Goal: Transaction & Acquisition: Download file/media

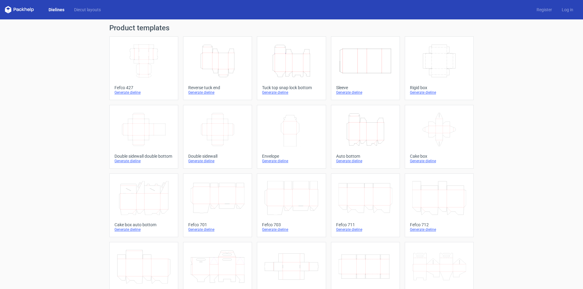
click at [299, 58] on icon "Height Depth Width" at bounding box center [292, 61] width 54 height 34
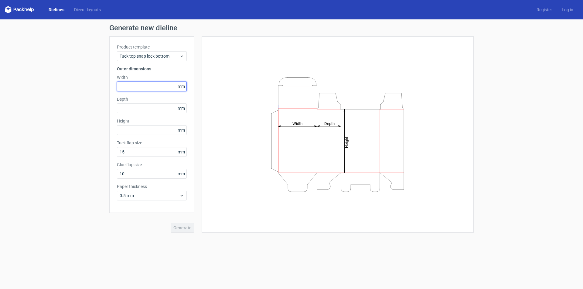
click at [143, 84] on input "text" at bounding box center [152, 87] width 70 height 10
type input "88"
type input "105"
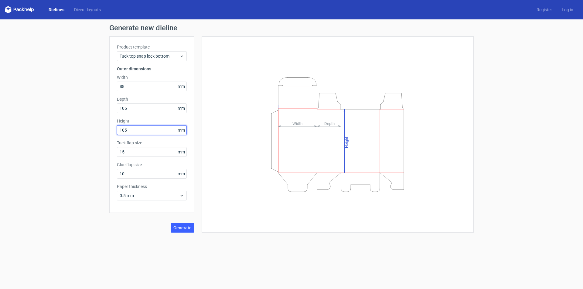
type input "105"
click at [171, 223] on button "Generate" at bounding box center [183, 228] width 24 height 10
click at [135, 107] on input "105" at bounding box center [152, 109] width 70 height 10
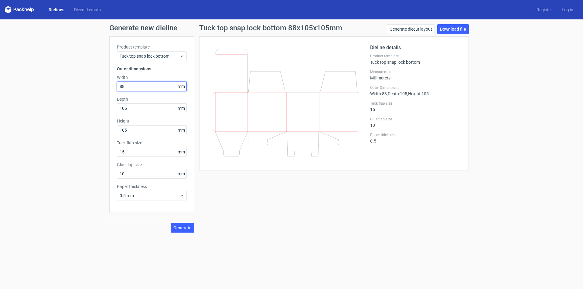
drag, startPoint x: 131, startPoint y: 88, endPoint x: 45, endPoint y: 99, distance: 87.3
click at [38, 99] on div "Generate new dieline Product template Tuck top snap lock bottom Outer dimension…" at bounding box center [291, 128] width 583 height 218
drag, startPoint x: 13, startPoint y: 108, endPoint x: 10, endPoint y: 107, distance: 3.8
click at [12, 108] on div "Generate new dieline Product template Tuck top snap lock bottom Outer dimension…" at bounding box center [291, 128] width 583 height 218
type input "35"
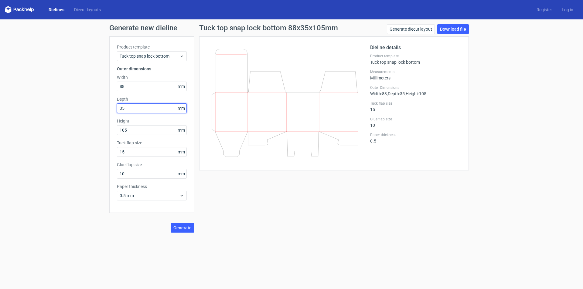
click at [171, 223] on button "Generate" at bounding box center [183, 228] width 24 height 10
click at [187, 228] on span "Generate" at bounding box center [182, 228] width 18 height 4
click at [184, 230] on span "Generate" at bounding box center [182, 228] width 18 height 4
click at [454, 26] on link "Download file" at bounding box center [453, 29] width 32 height 10
drag, startPoint x: 133, startPoint y: 87, endPoint x: 5, endPoint y: 98, distance: 128.1
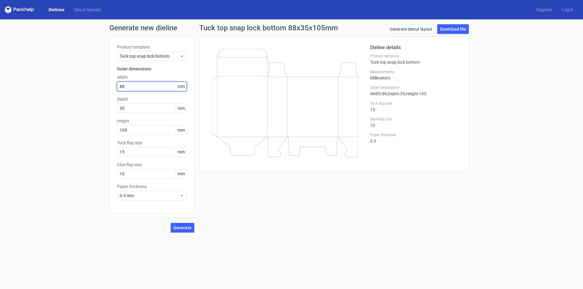
click at [0, 98] on div "Generate new dieline Product template Tuck top snap lock bottom Outer dimension…" at bounding box center [291, 128] width 583 height 218
click at [171, 223] on button "Generate" at bounding box center [183, 228] width 24 height 10
click at [186, 227] on span "Generate" at bounding box center [182, 228] width 18 height 4
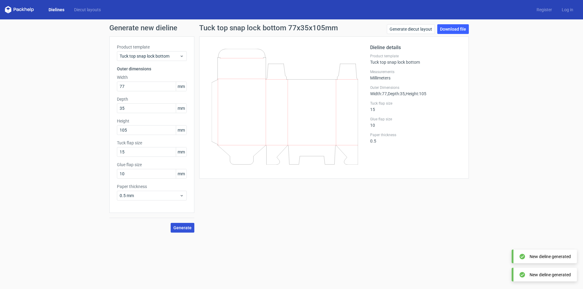
click at [184, 224] on button "Generate" at bounding box center [183, 228] width 24 height 10
click at [184, 225] on circle at bounding box center [182, 227] width 7 height 7
click at [185, 225] on circle at bounding box center [182, 227] width 7 height 7
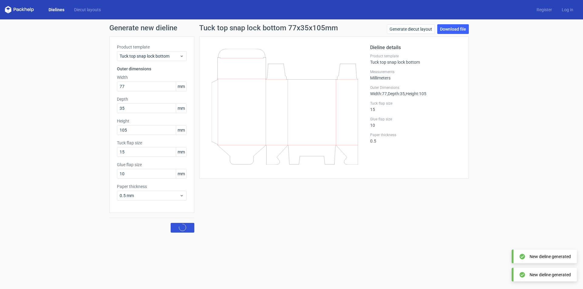
click at [185, 225] on circle at bounding box center [182, 227] width 7 height 7
click at [178, 229] on span "Generate" at bounding box center [182, 228] width 18 height 4
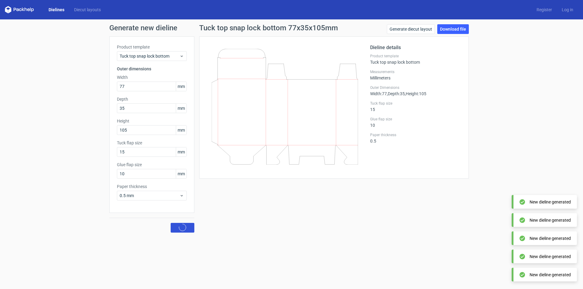
click at [178, 229] on span "Generate" at bounding box center [182, 228] width 18 height 4
click at [459, 30] on link "Download file" at bounding box center [453, 29] width 32 height 10
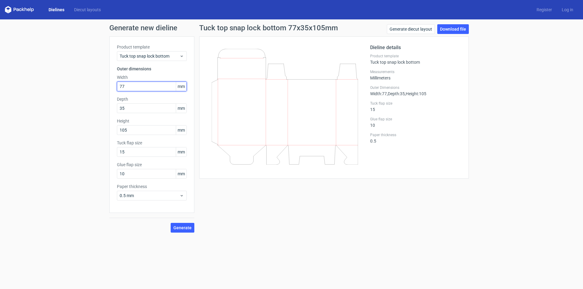
drag, startPoint x: 132, startPoint y: 84, endPoint x: 26, endPoint y: 97, distance: 107.0
click at [22, 98] on div "Generate new dieline Product template Tuck top snap lock bottom Outer dimension…" at bounding box center [291, 128] width 583 height 218
type input "80"
click at [183, 227] on span "Generate" at bounding box center [182, 228] width 18 height 4
click at [139, 86] on input "80" at bounding box center [152, 87] width 70 height 10
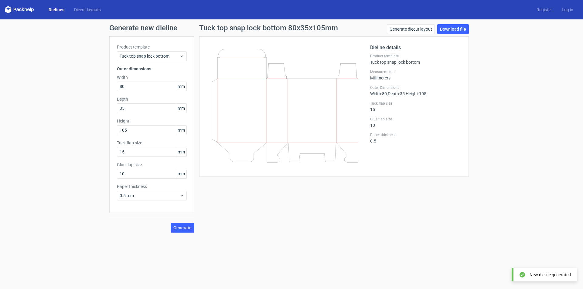
click at [326, 221] on div "Tuck top snap lock bottom 80x35x105mm Generate diecut layout Download file Diel…" at bounding box center [333, 128] width 279 height 209
click at [183, 228] on span "Generate" at bounding box center [182, 228] width 18 height 4
click at [458, 29] on link "Download file" at bounding box center [453, 29] width 32 height 10
